Goal: Transaction & Acquisition: Purchase product/service

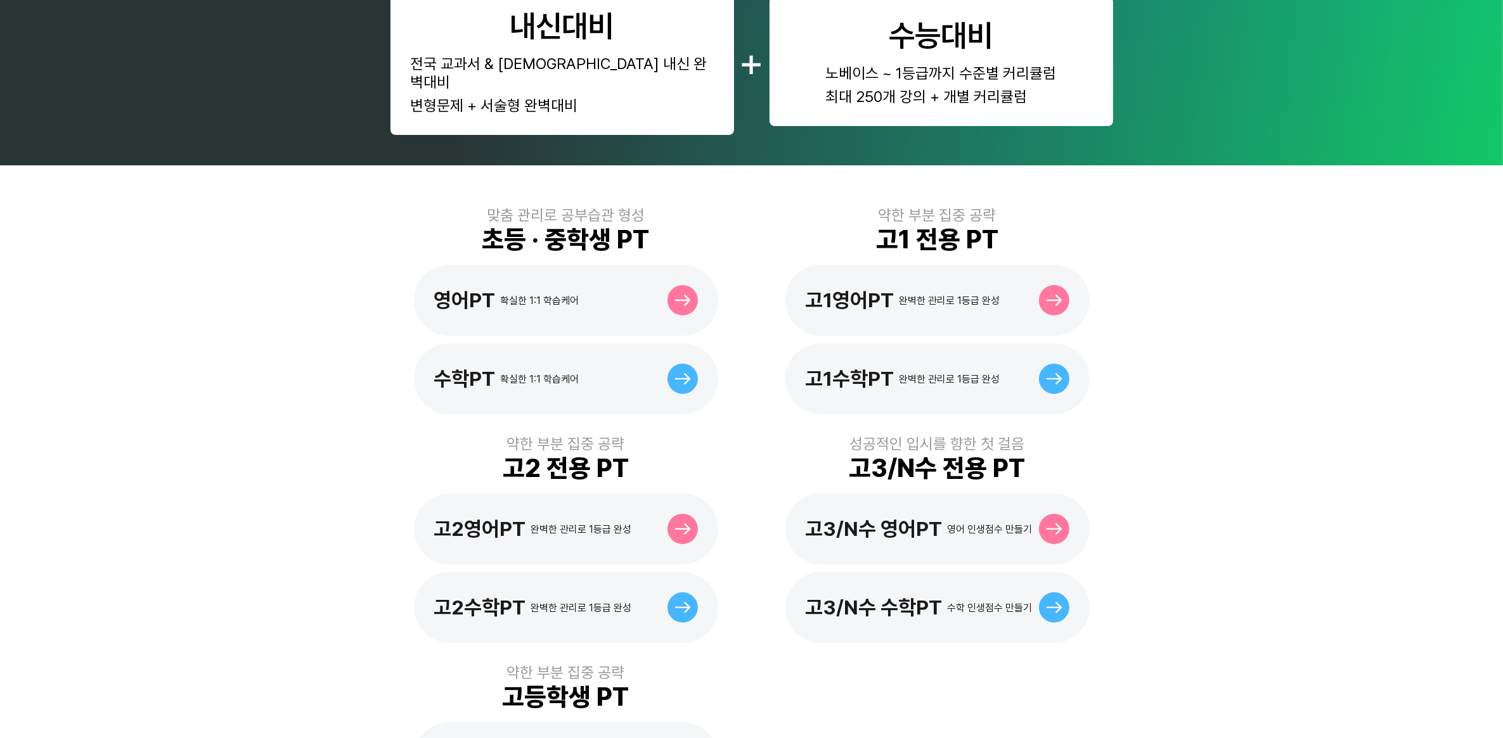
scroll to position [238, 0]
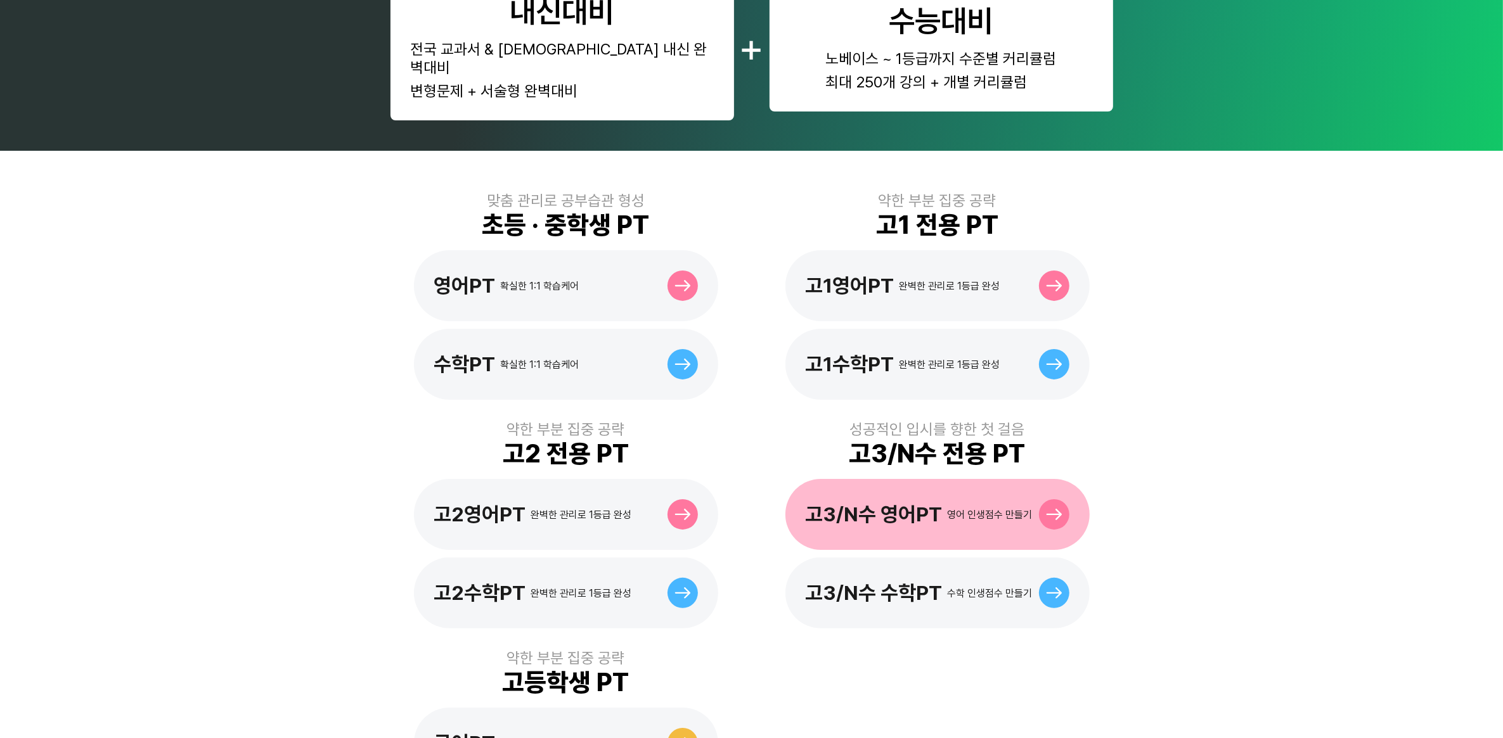
click at [862, 503] on div "고3/N수 영어PT" at bounding box center [873, 515] width 137 height 24
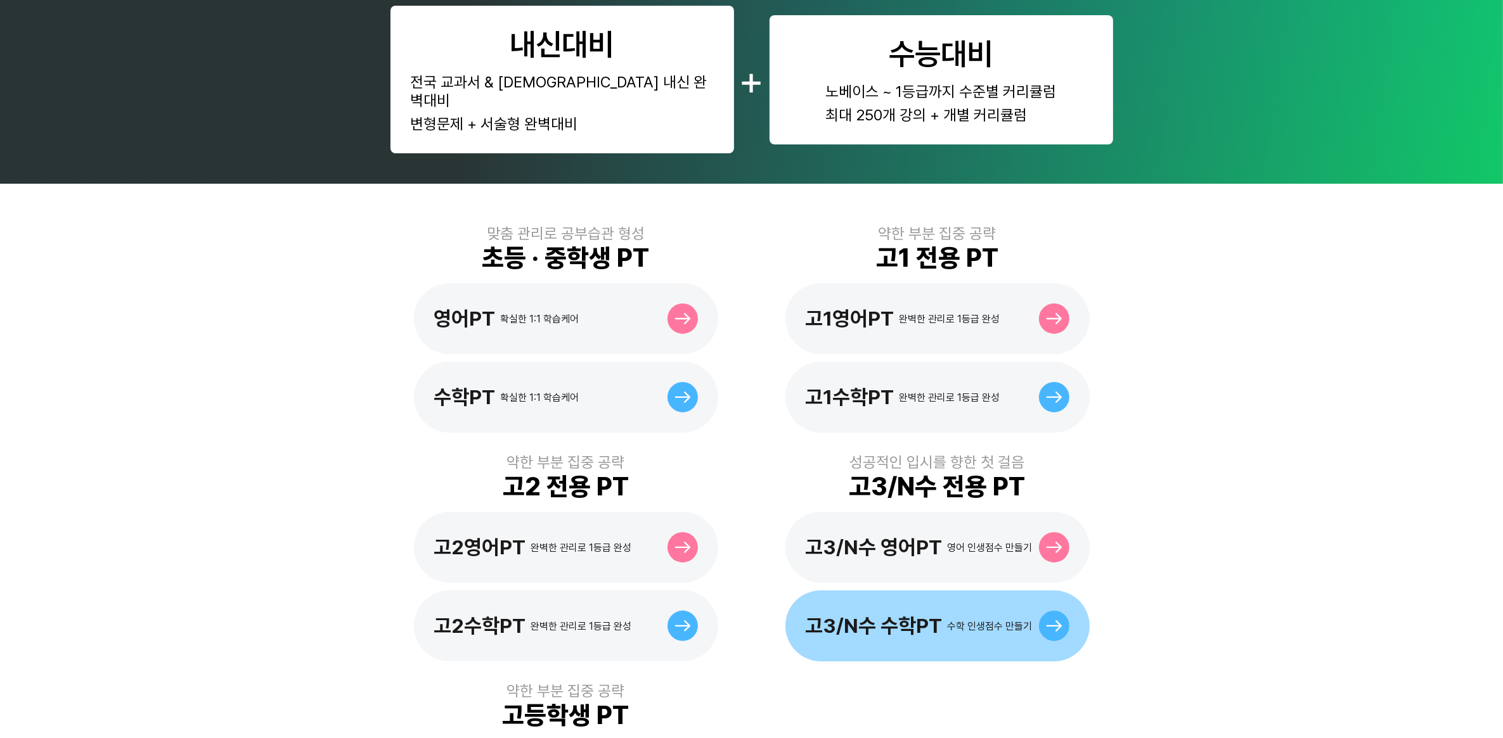
scroll to position [317, 0]
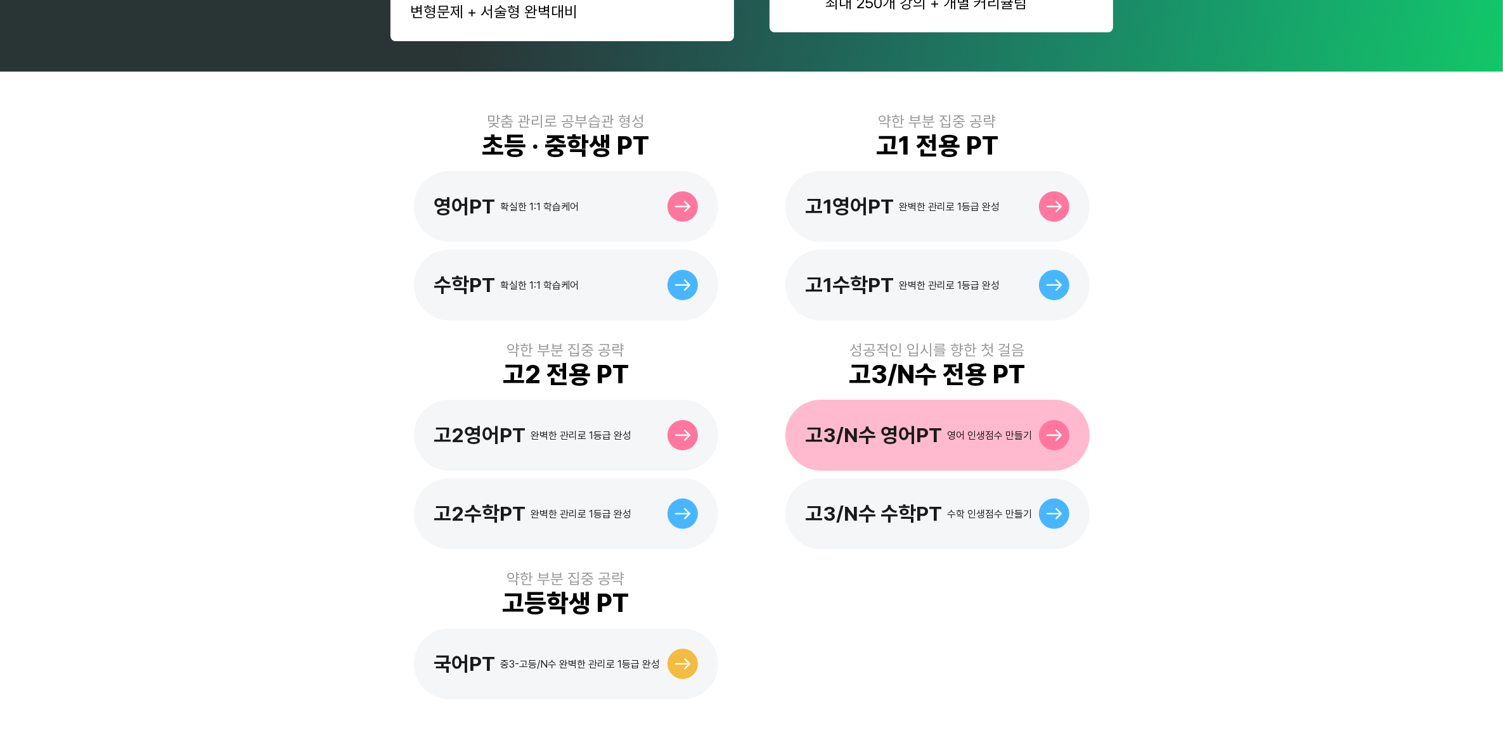
click at [884, 423] on div "고3/N수 영어PT" at bounding box center [873, 435] width 137 height 24
